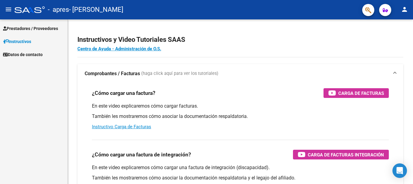
click at [45, 28] on span "Prestadores / Proveedores" at bounding box center [30, 28] width 55 height 7
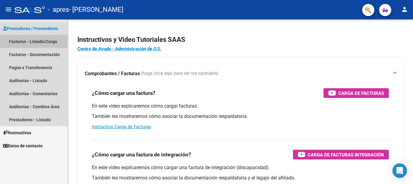
click at [46, 41] on link "Facturas - Listado/Carga" at bounding box center [33, 41] width 67 height 13
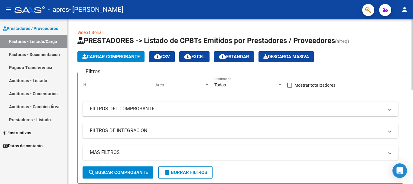
scroll to position [164, 0]
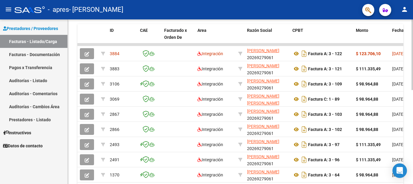
click at [413, 101] on div at bounding box center [413, 101] width 2 height 164
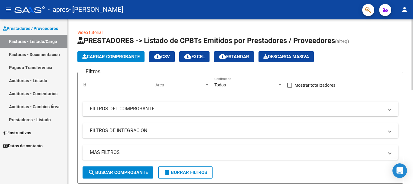
click at [413, 65] on div at bounding box center [413, 101] width 2 height 164
click at [119, 56] on span "Cargar Comprobante" at bounding box center [111, 56] width 58 height 5
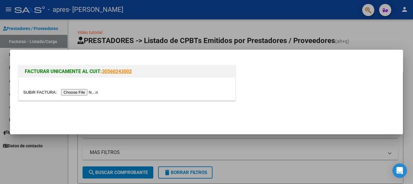
click at [74, 92] on input "file" at bounding box center [61, 92] width 77 height 6
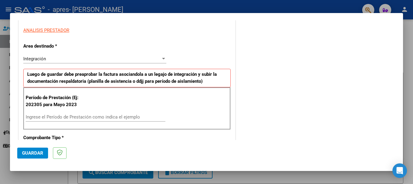
scroll to position [121, 0]
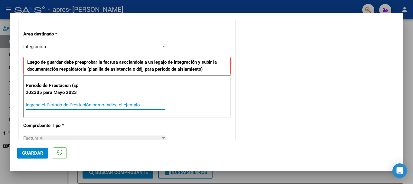
click at [44, 104] on input "Ingrese el Período de Prestación como indica el ejemplo" at bounding box center [96, 104] width 140 height 5
type input "202507"
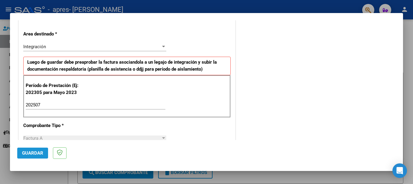
click at [35, 154] on span "Guardar" at bounding box center [32, 152] width 21 height 5
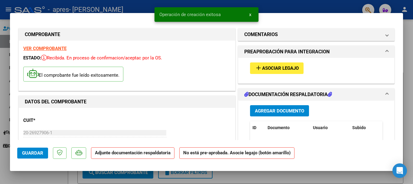
click at [268, 69] on span "Asociar Legajo" at bounding box center [280, 68] width 37 height 5
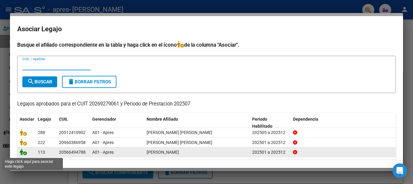
click at [24, 153] on icon at bounding box center [23, 151] width 7 height 7
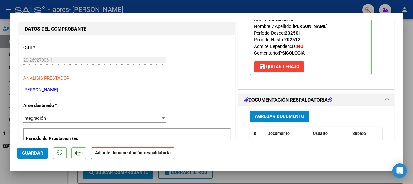
scroll to position [85, 0]
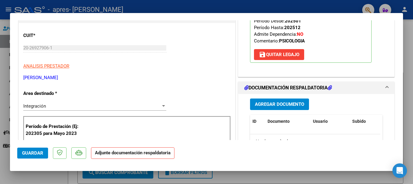
click at [270, 103] on span "Agregar Documento" at bounding box center [279, 104] width 49 height 5
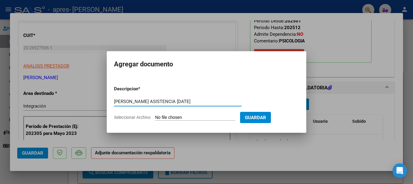
type input "[PERSON_NAME] ASISTENCIA [DATE]"
click at [180, 118] on input "Seleccionar Archivo" at bounding box center [195, 118] width 80 height 6
type input "C:\fakepath\[PERSON_NAME] SANTIAGO ASISTENCIA.pdf"
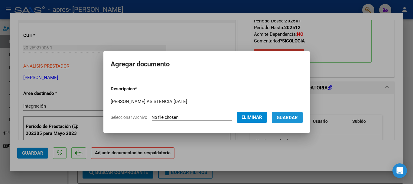
click at [292, 118] on span "Guardar" at bounding box center [287, 117] width 21 height 5
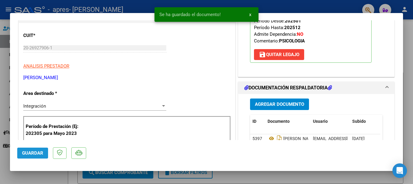
click at [34, 153] on span "Guardar" at bounding box center [32, 152] width 21 height 5
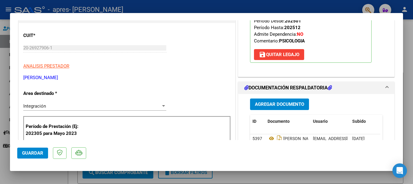
click at [51, 175] on div at bounding box center [206, 92] width 413 height 184
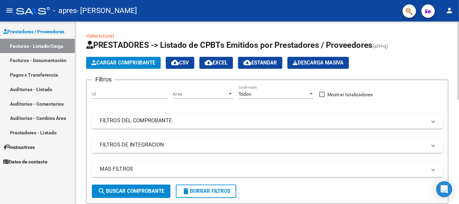
scroll to position [164, 0]
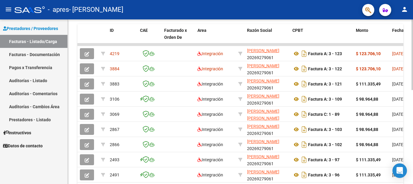
click at [413, 97] on div at bounding box center [413, 101] width 2 height 164
drag, startPoint x: 413, startPoint y: 26, endPoint x: 459, endPoint y: 28, distance: 45.8
click at [413, 28] on div "Video tutorial PRESTADORES -> Listado de CPBTs Emitidos por Prestadores / Prove…" at bounding box center [241, 44] width 346 height 379
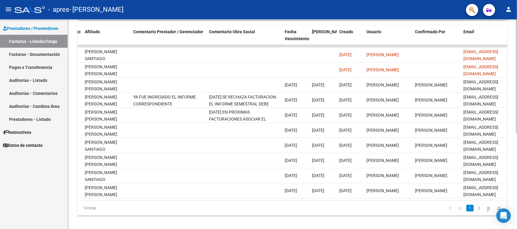
scroll to position [0, 846]
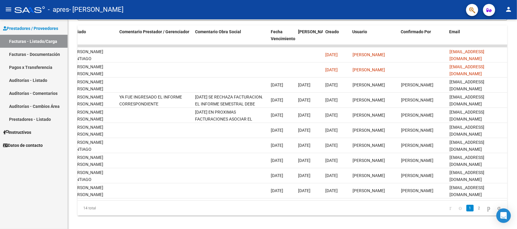
click at [413, 8] on mat-icon "person" at bounding box center [508, 9] width 7 height 7
click at [413, 38] on button "exit_to_app Salir" at bounding box center [496, 40] width 37 height 15
